Goal: Use online tool/utility: Utilize a website feature to perform a specific function

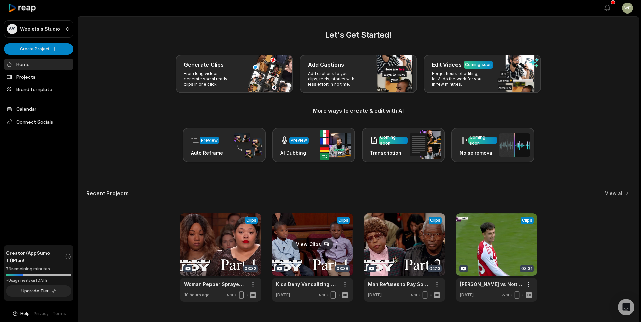
click at [303, 252] on link at bounding box center [312, 257] width 81 height 89
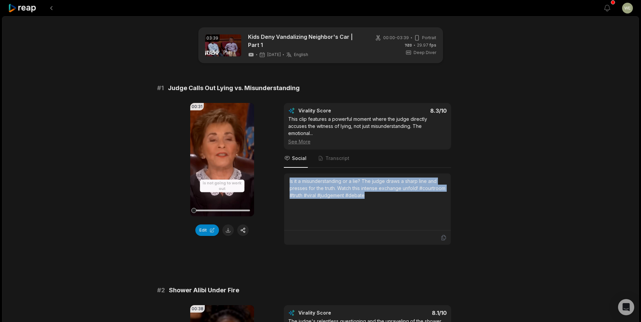
drag, startPoint x: 284, startPoint y: 172, endPoint x: 365, endPoint y: 178, distance: 80.9
click at [401, 188] on div "Is it a misunderstanding or a lie? The judge draws a sharp line and presses for…" at bounding box center [367, 202] width 167 height 57
copy div "Is it a misunderstanding or a lie? The judge draws a sharp line and presses for…"
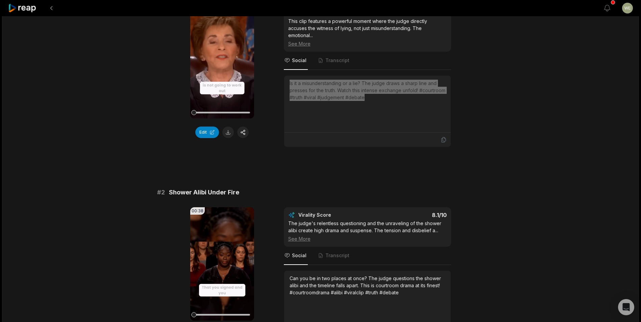
scroll to position [135, 0]
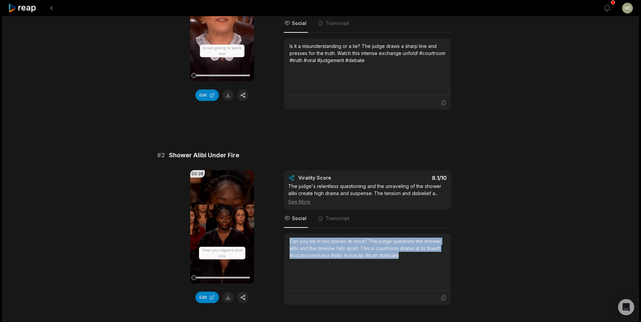
drag, startPoint x: 289, startPoint y: 233, endPoint x: 421, endPoint y: 255, distance: 133.2
click at [421, 255] on div "Can you be in two places at once? The judge questions the shower alibi and the …" at bounding box center [367, 262] width 156 height 49
copy div "Can you be in two places at once? The judge questions the shower alibi and the …"
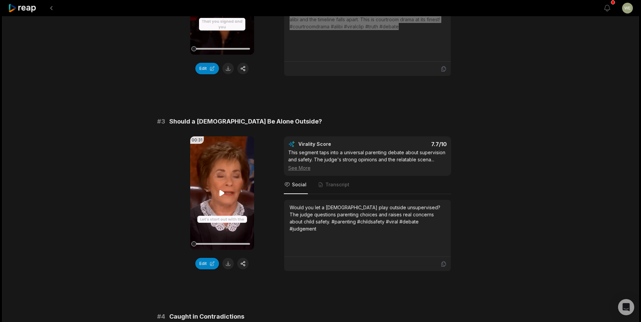
scroll to position [372, 0]
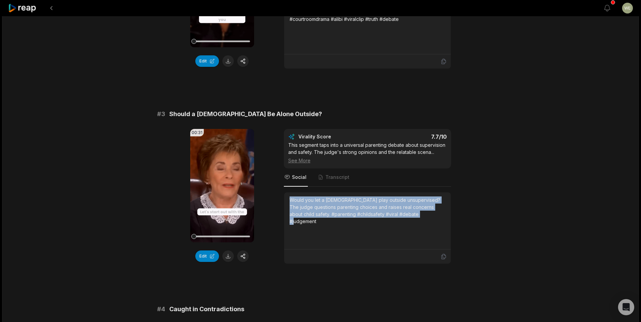
drag, startPoint x: 287, startPoint y: 191, endPoint x: 439, endPoint y: 214, distance: 153.2
click at [439, 214] on div "Would you let a 4-year-old play outside unsupervised? The judge questions paren…" at bounding box center [367, 221] width 167 height 57
drag, startPoint x: 439, startPoint y: 214, endPoint x: 389, endPoint y: 206, distance: 50.3
copy div "Would you let a 4-year-old play outside unsupervised? The judge questions paren…"
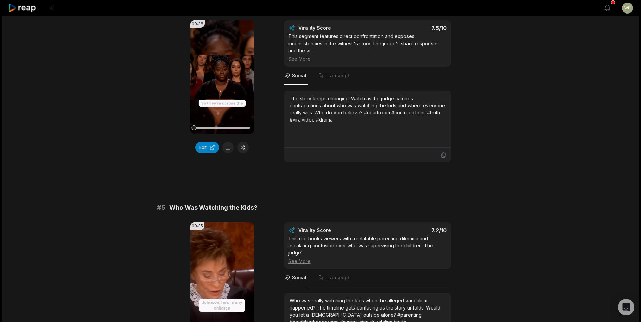
scroll to position [777, 0]
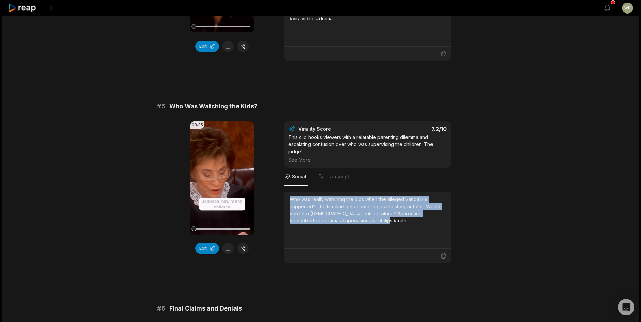
drag, startPoint x: 290, startPoint y: 192, endPoint x: 375, endPoint y: 216, distance: 88.5
click at [375, 216] on div "Who was really watching the kids when the alleged vandalism happened? The timel…" at bounding box center [367, 210] width 156 height 28
drag, startPoint x: 375, startPoint y: 216, endPoint x: 333, endPoint y: 209, distance: 42.1
drag, startPoint x: 333, startPoint y: 209, endPoint x: 358, endPoint y: 207, distance: 24.4
click at [358, 207] on div "Who was really watching the kids when the alleged vandalism happened? The timel…" at bounding box center [367, 210] width 156 height 28
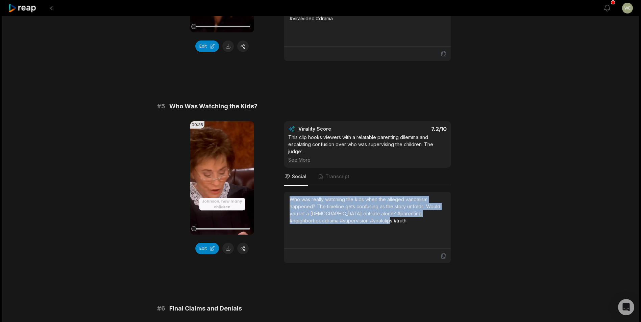
copy div "Who was really watching the kids when the alleged vandalism happened? The timel…"
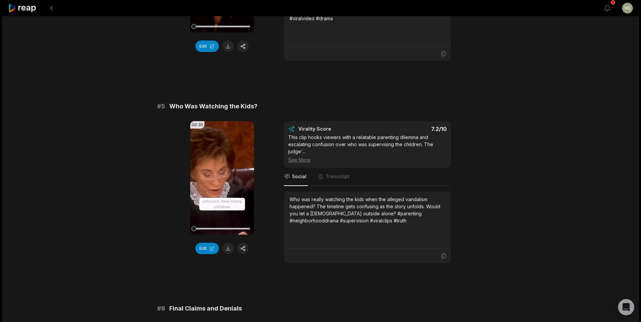
drag, startPoint x: 502, startPoint y: 95, endPoint x: 502, endPoint y: 88, distance: 6.8
click at [29, 8] on icon at bounding box center [22, 8] width 29 height 9
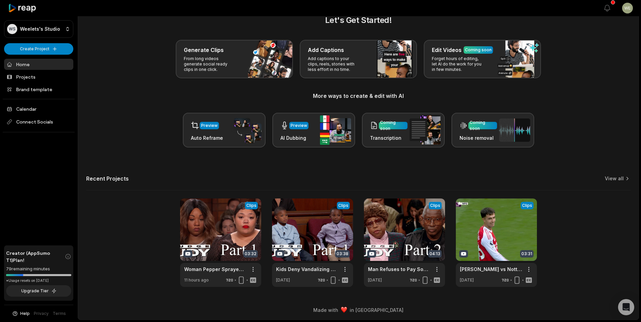
scroll to position [15, 0]
click at [48, 47] on html "WS Weelets's Studio Create Project Home Projects Brand template Calendar Connec…" at bounding box center [320, 146] width 641 height 322
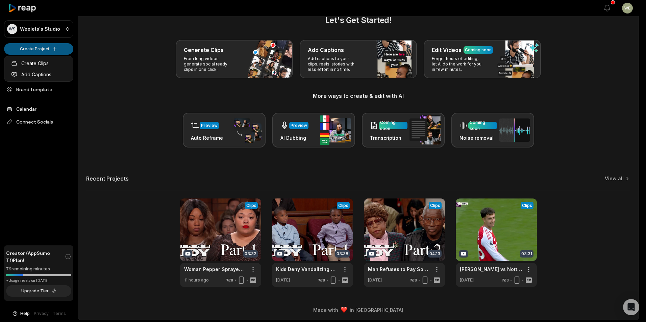
click at [51, 47] on html "WS Weelets's Studio Create Project Home Projects Brand template Calendar Connec…" at bounding box center [323, 146] width 646 height 322
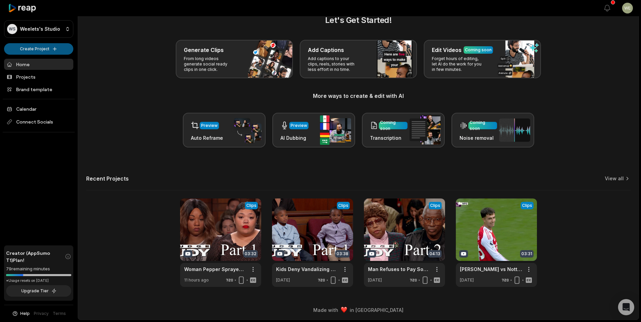
click at [43, 52] on html "WS Weelets's Studio Create Project Home Projects Brand template Calendar Connec…" at bounding box center [320, 146] width 641 height 322
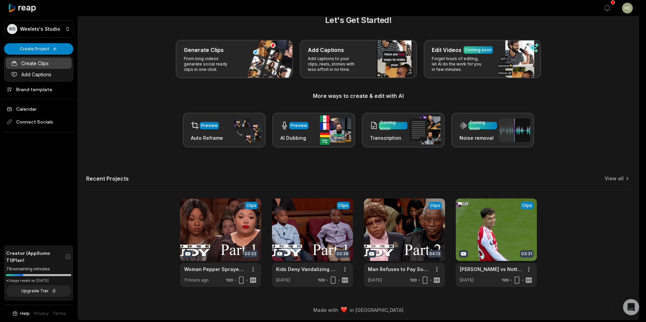
click at [36, 63] on link "Create Clips" at bounding box center [39, 63] width 66 height 11
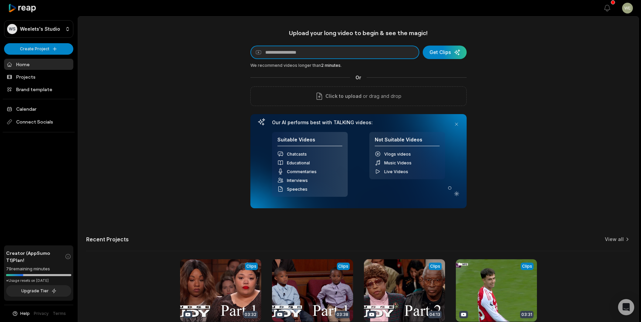
paste input "**********"
type input "**********"
click at [440, 53] on div "submit" at bounding box center [445, 53] width 44 height 14
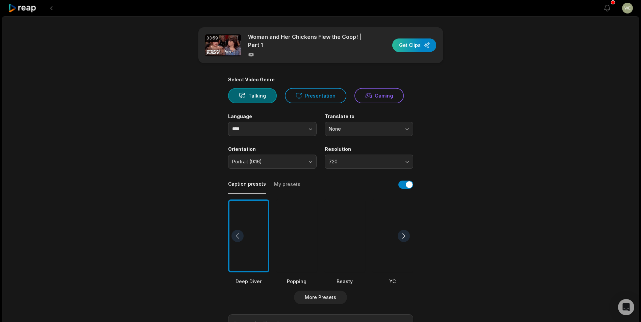
click at [409, 47] on div "button" at bounding box center [414, 46] width 44 height 14
